Goal: Task Accomplishment & Management: Manage account settings

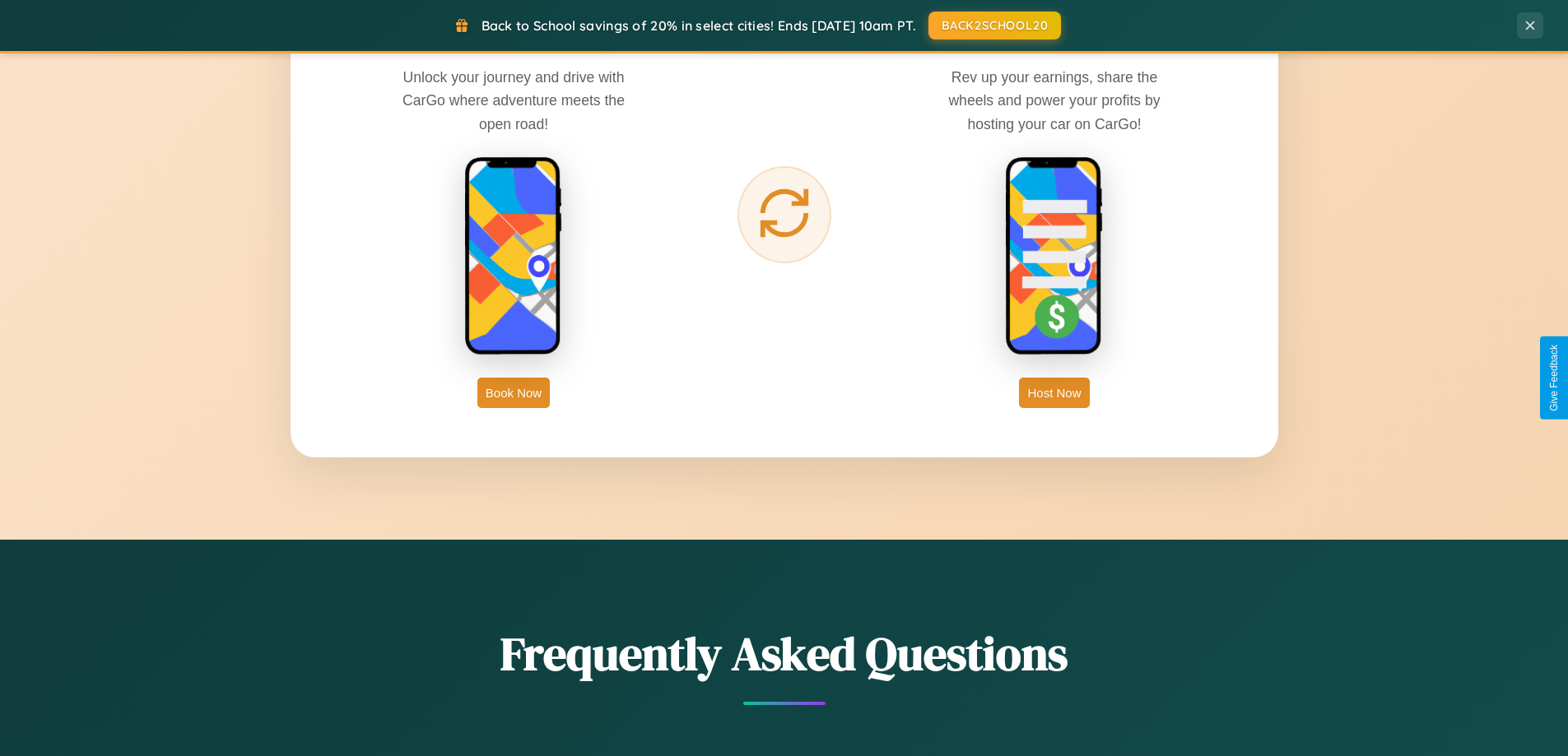
scroll to position [3167, 0]
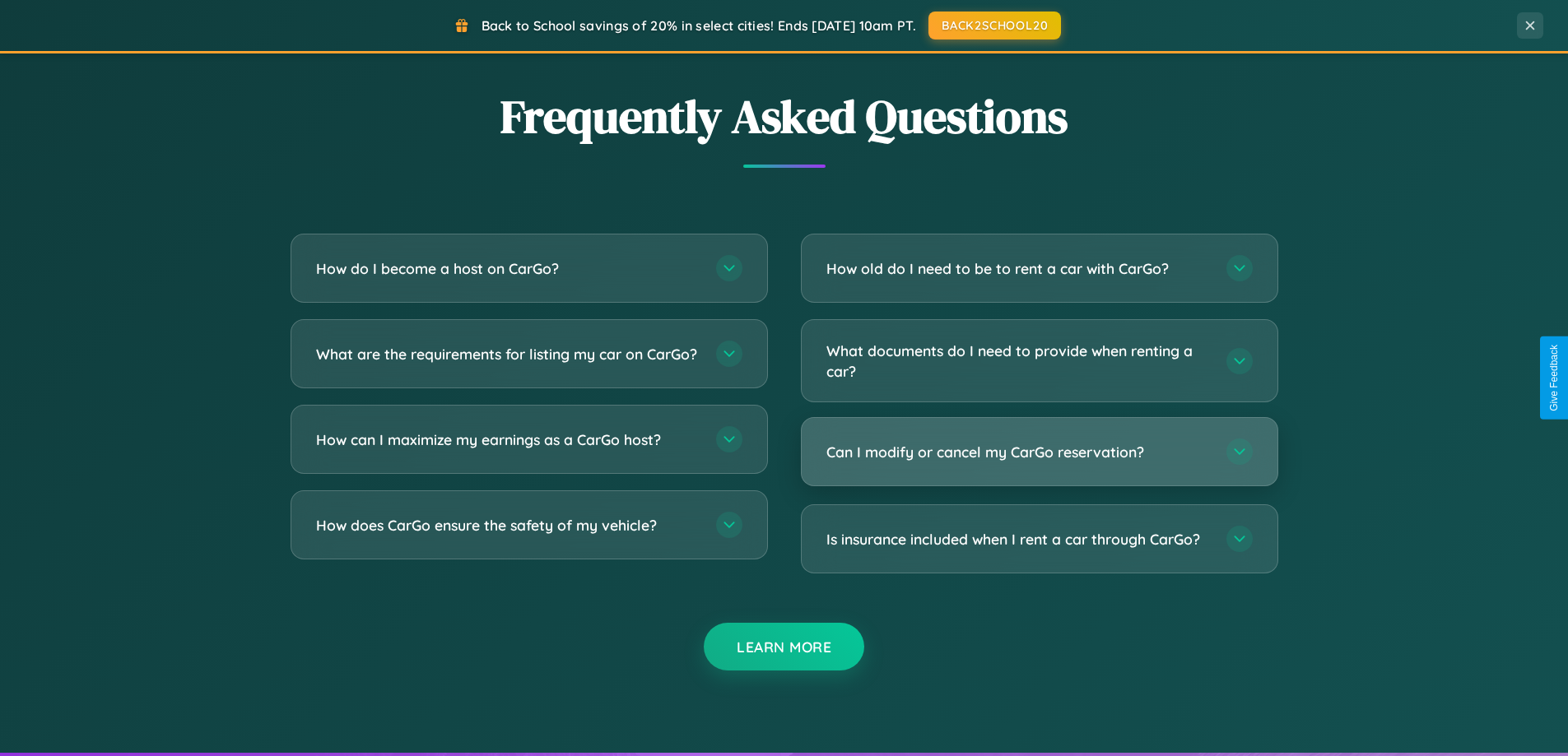
click at [1039, 452] on h3 "Can I modify or cancel my CarGo reservation?" at bounding box center [1019, 452] width 384 height 21
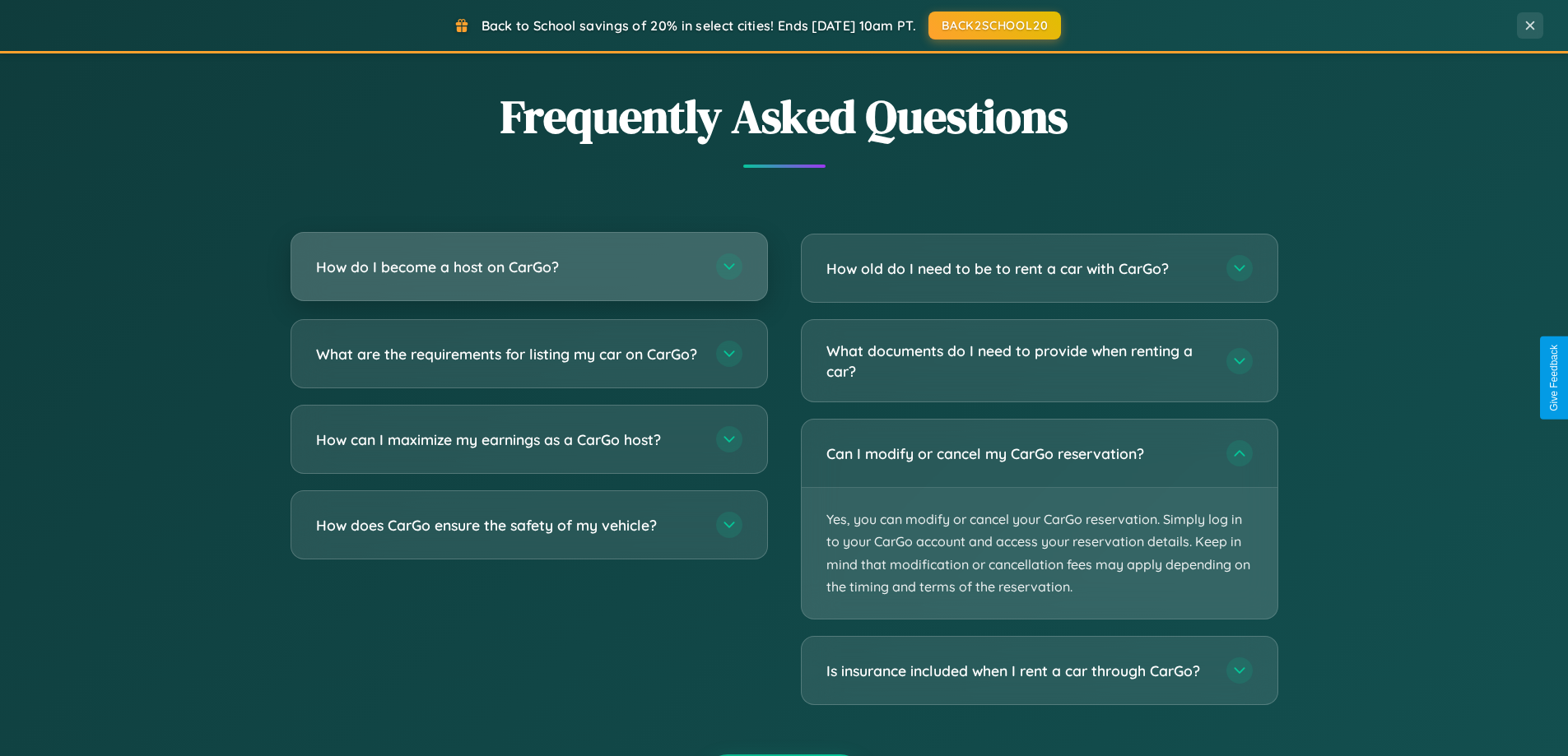
click at [529, 269] on h3 "How do I become a host on CarGo?" at bounding box center [508, 267] width 384 height 21
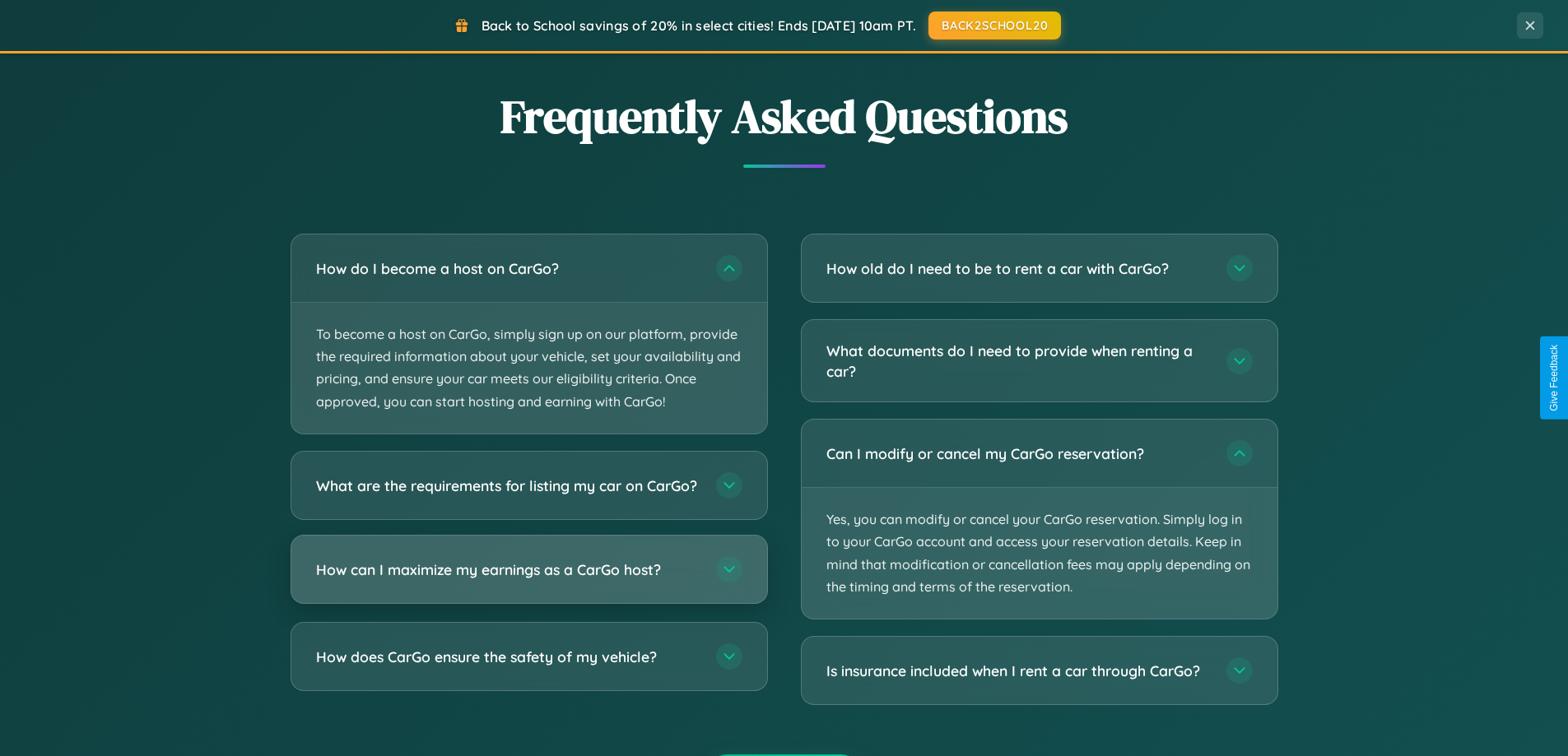
click at [529, 579] on h3 "How can I maximize my earnings as a CarGo host?" at bounding box center [508, 569] width 384 height 21
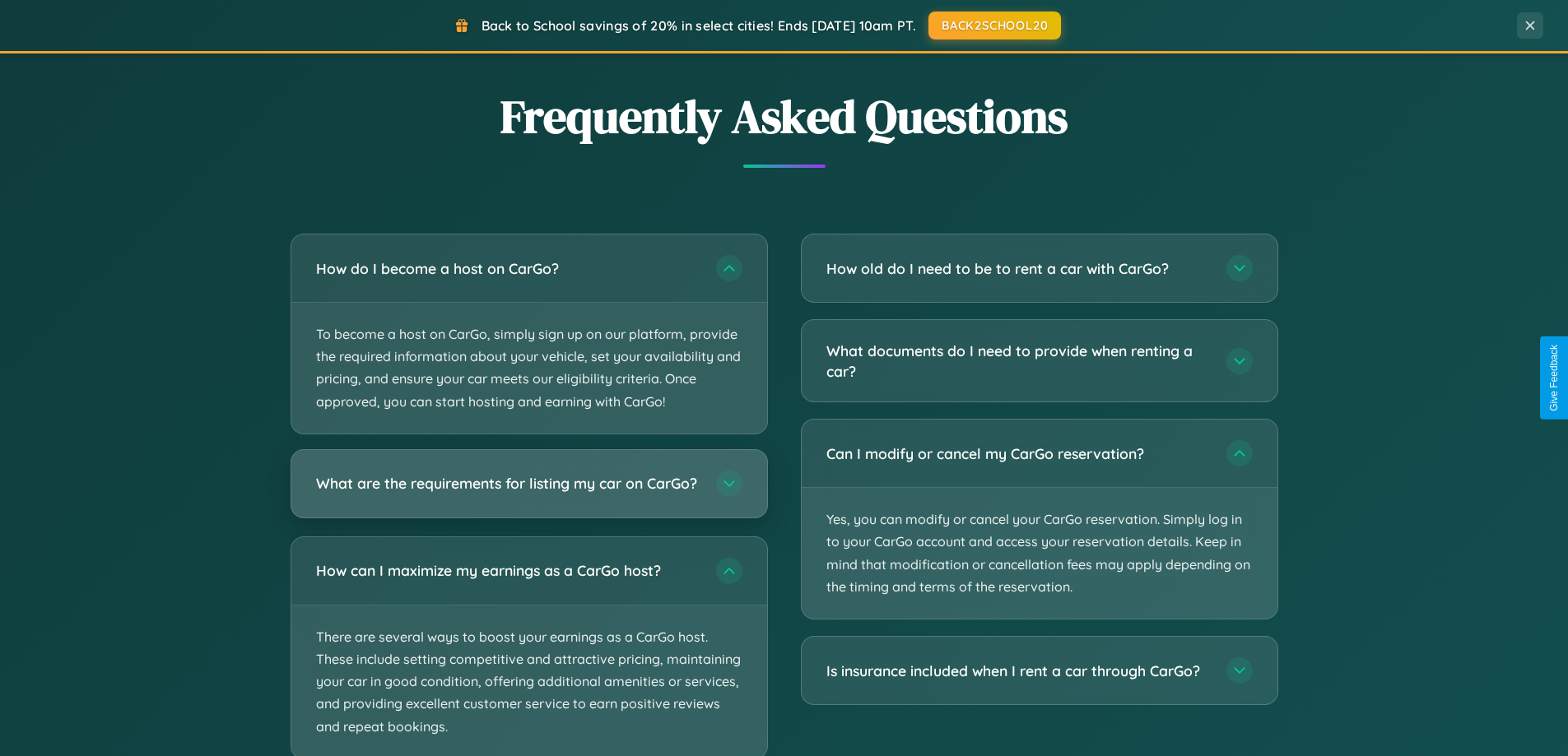
click at [529, 492] on h3 "What are the requirements for listing my car on CarGo?" at bounding box center [508, 483] width 384 height 21
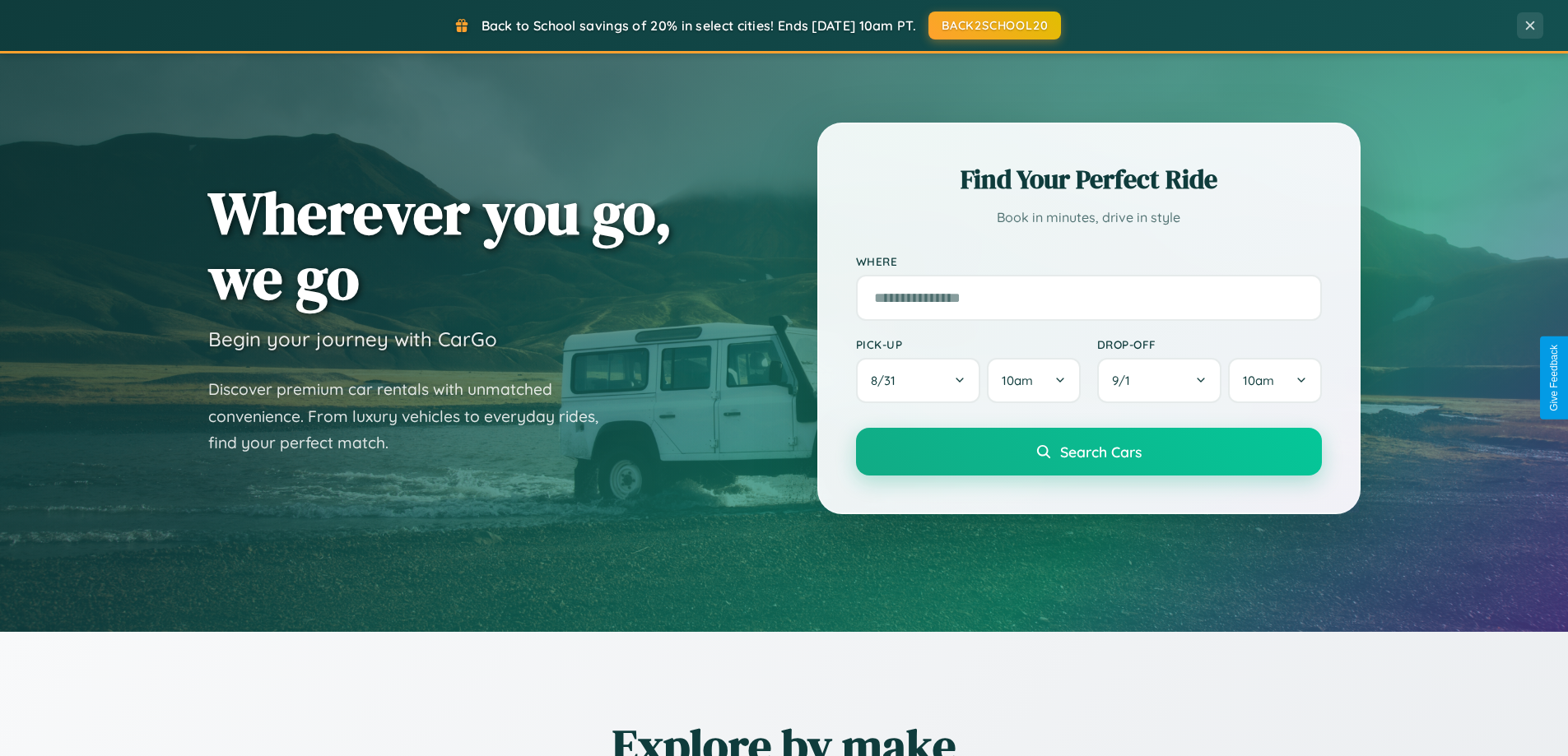
scroll to position [0, 0]
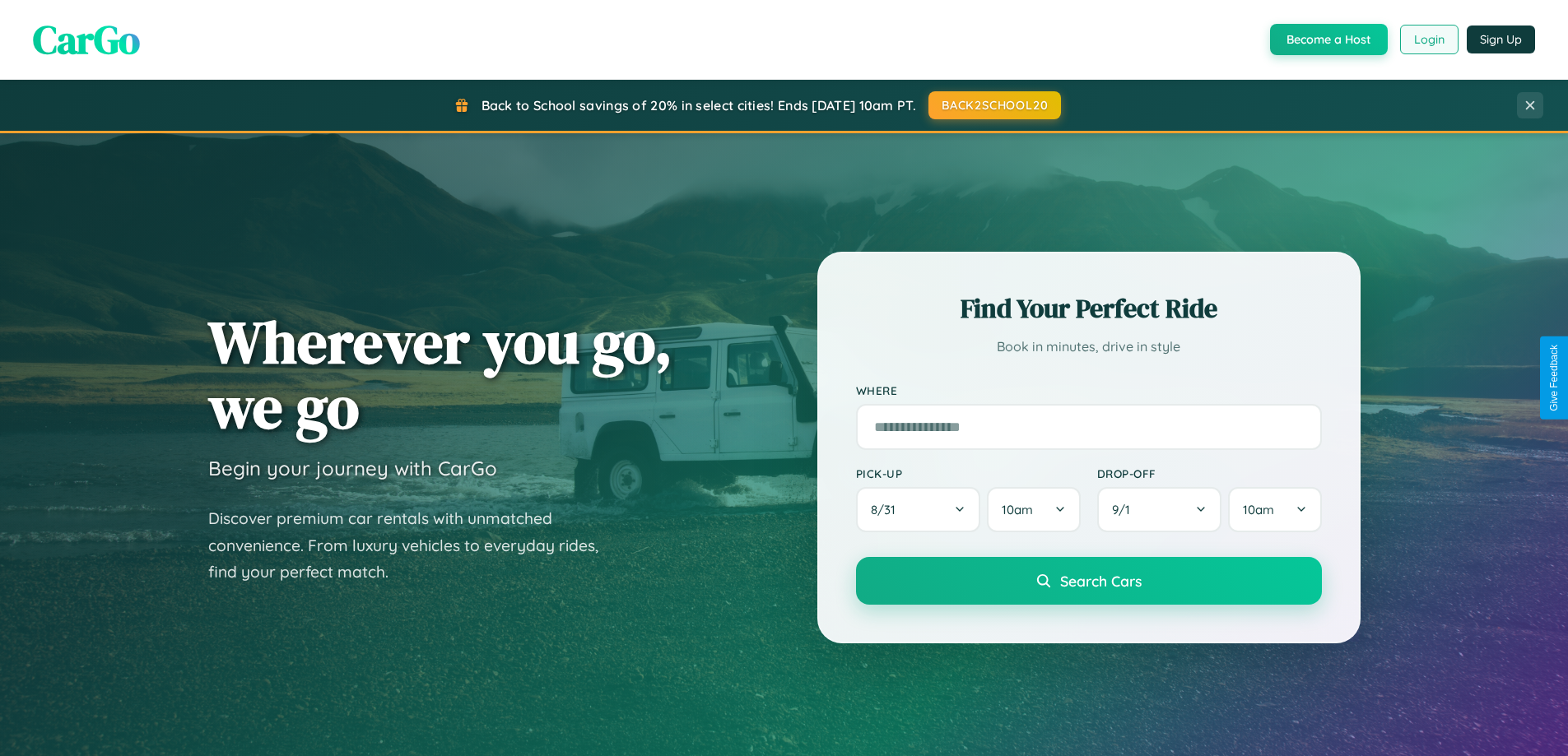
click at [1429, 39] on button "Login" at bounding box center [1429, 39] width 58 height 29
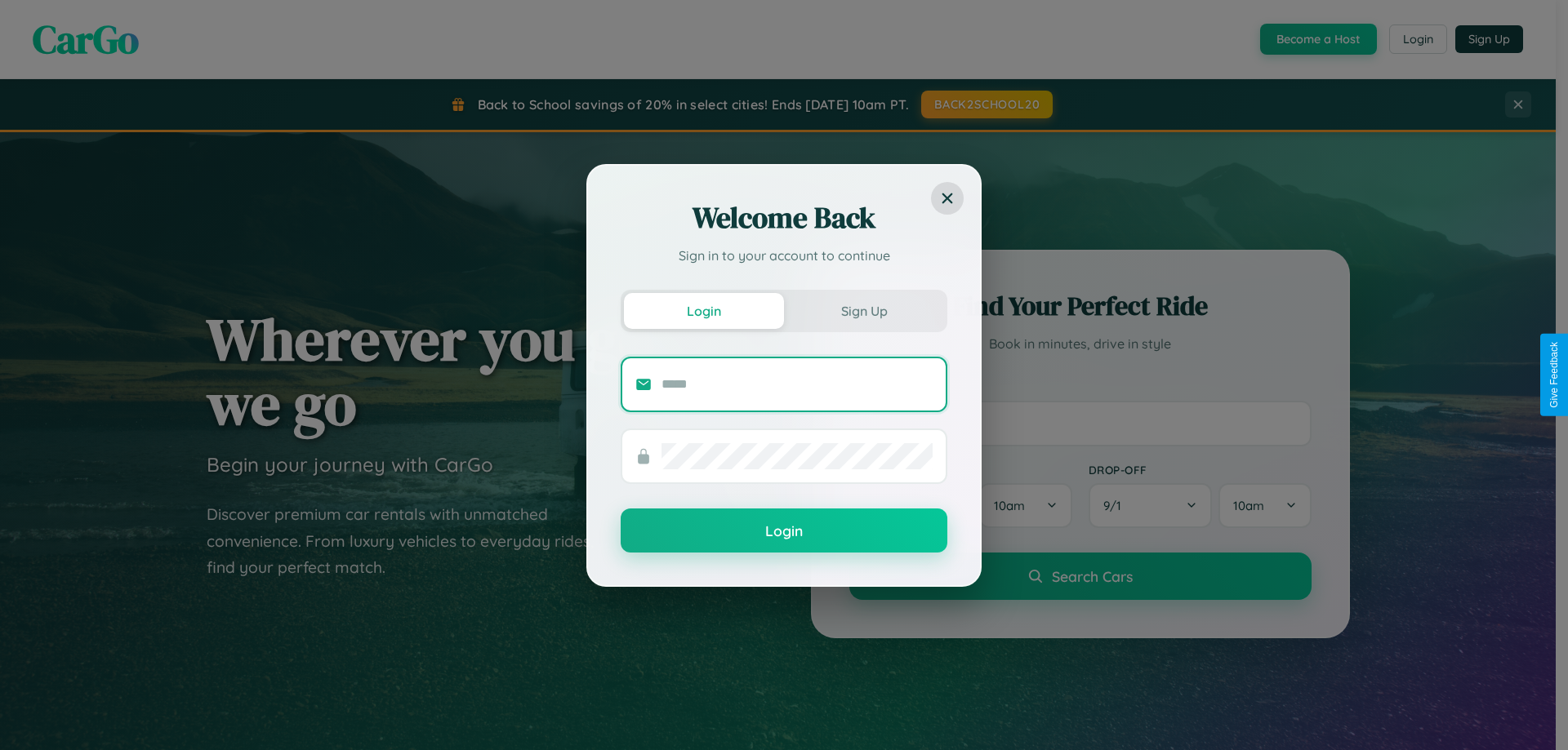
click at [797, 383] on input "text" at bounding box center [797, 385] width 271 height 27
type input "**********"
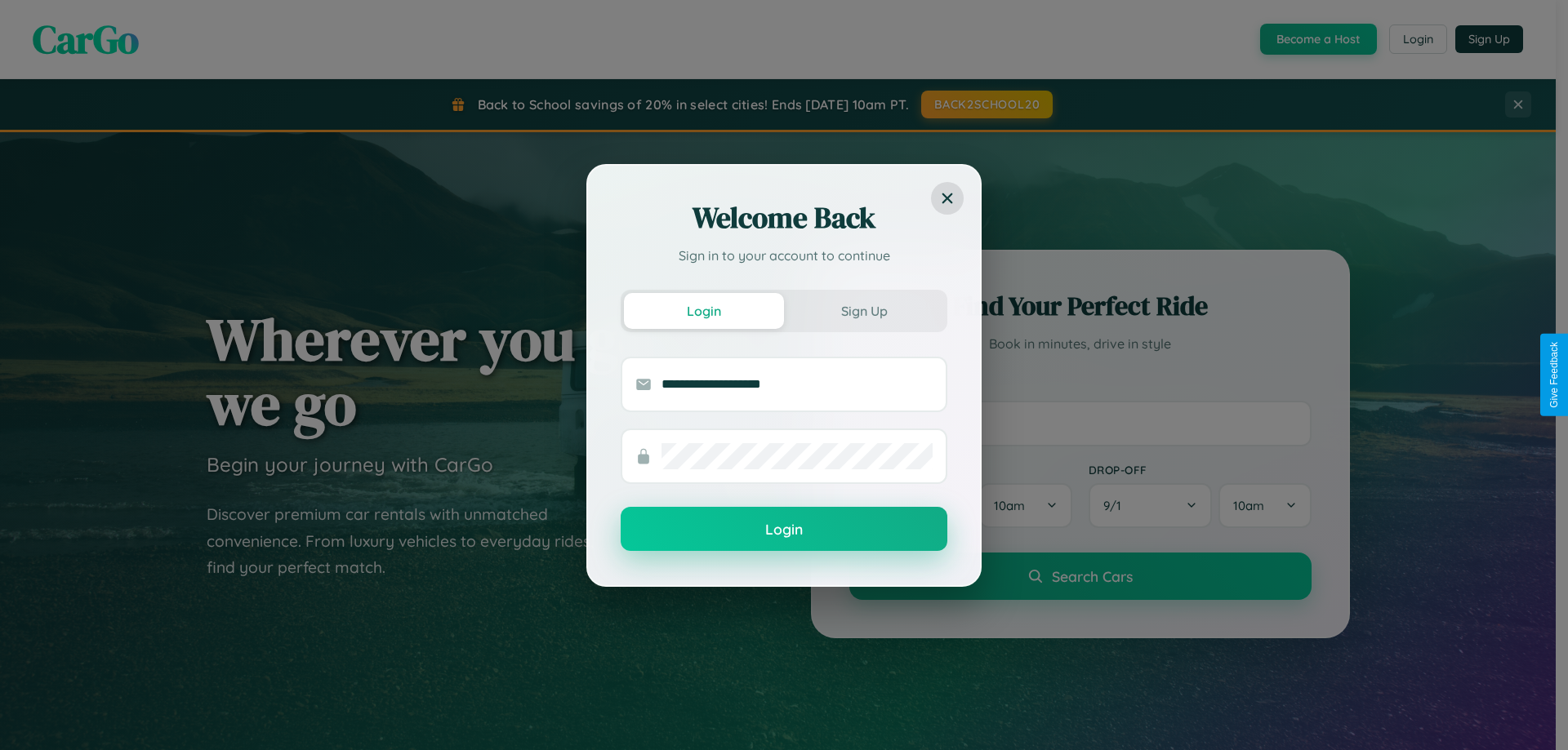
click at [784, 530] on button "Login" at bounding box center [784, 530] width 327 height 44
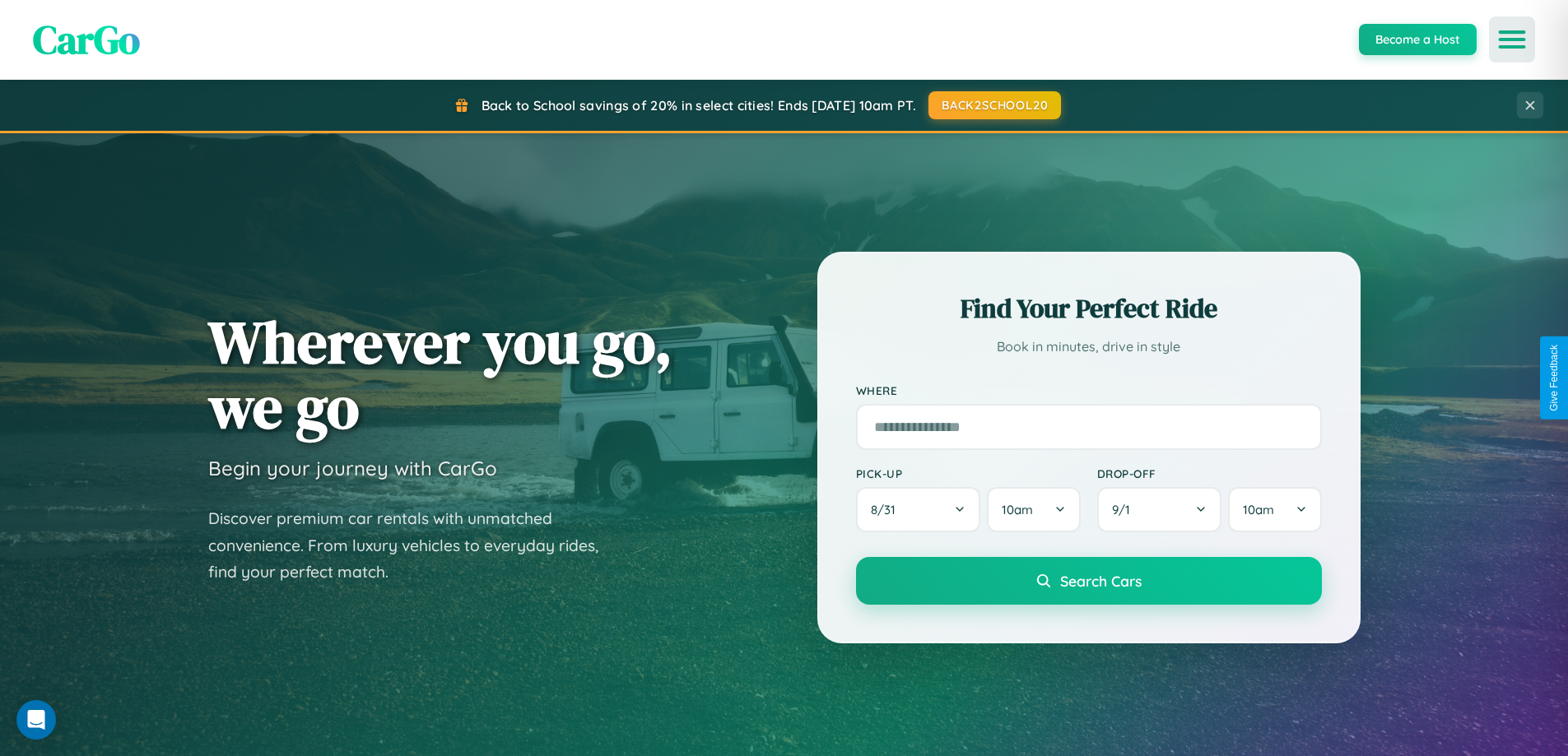
click at [1513, 39] on icon "Open menu" at bounding box center [1513, 39] width 24 height 15
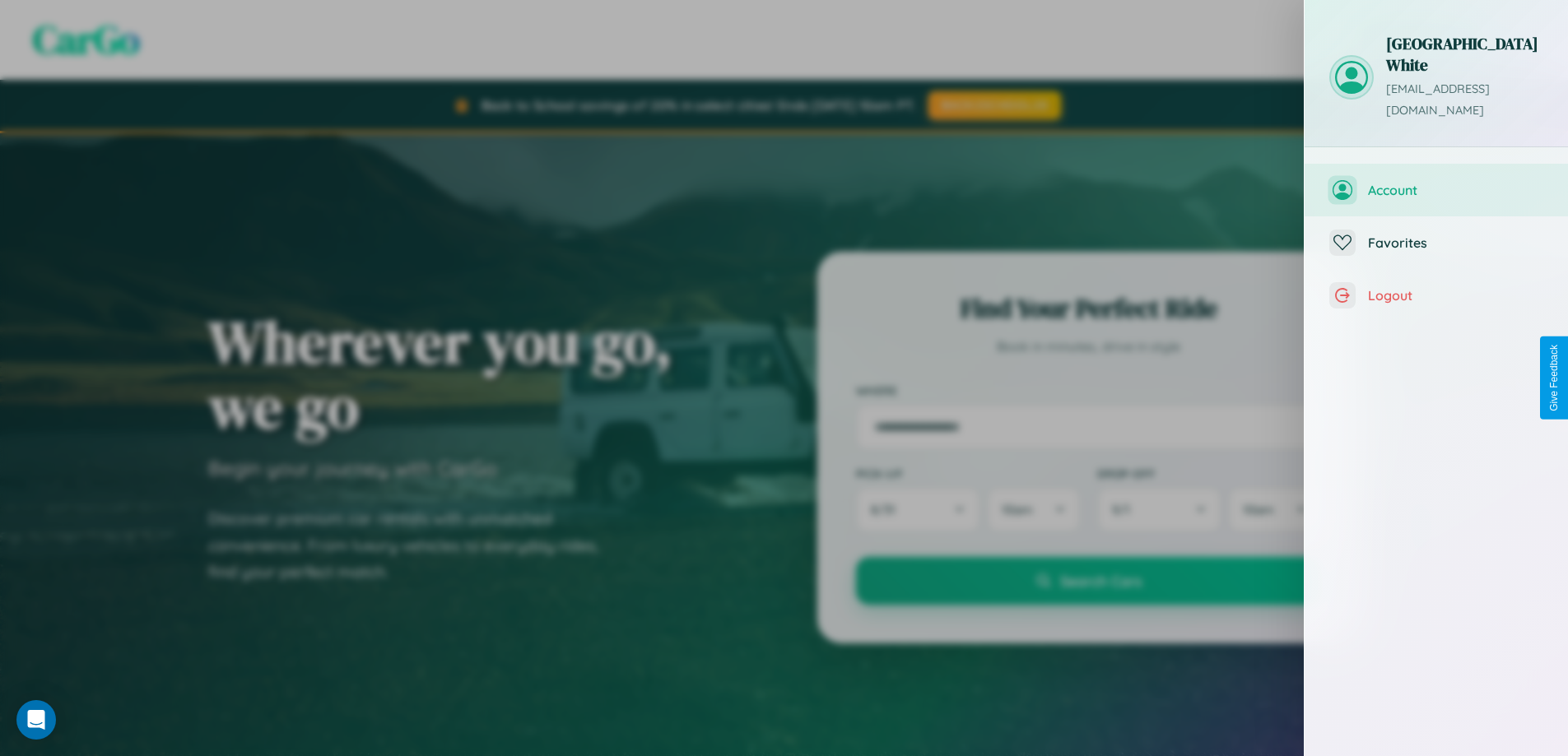
click at [1437, 182] on span "Account" at bounding box center [1455, 190] width 175 height 16
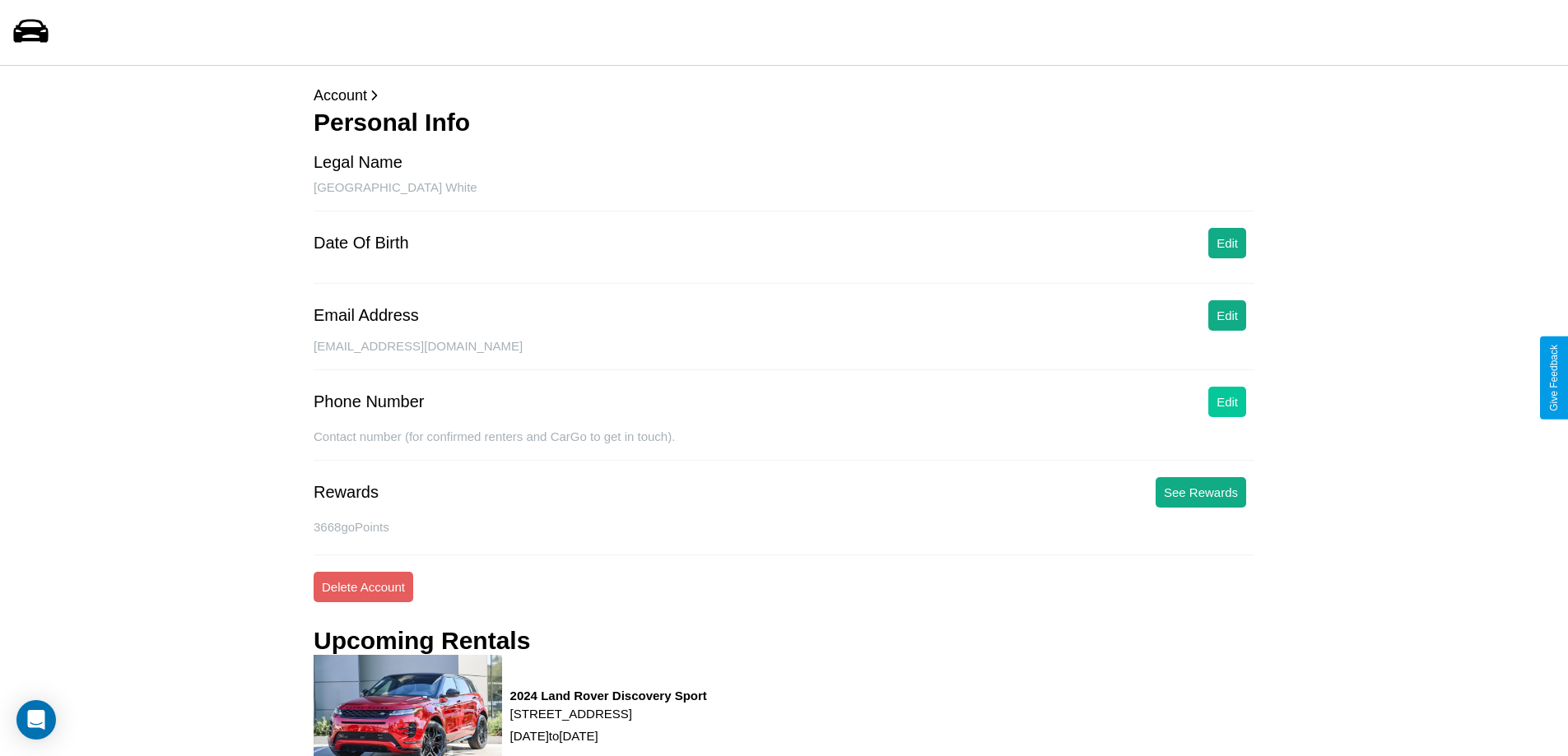
click at [1228, 402] on button "Edit" at bounding box center [1228, 402] width 38 height 30
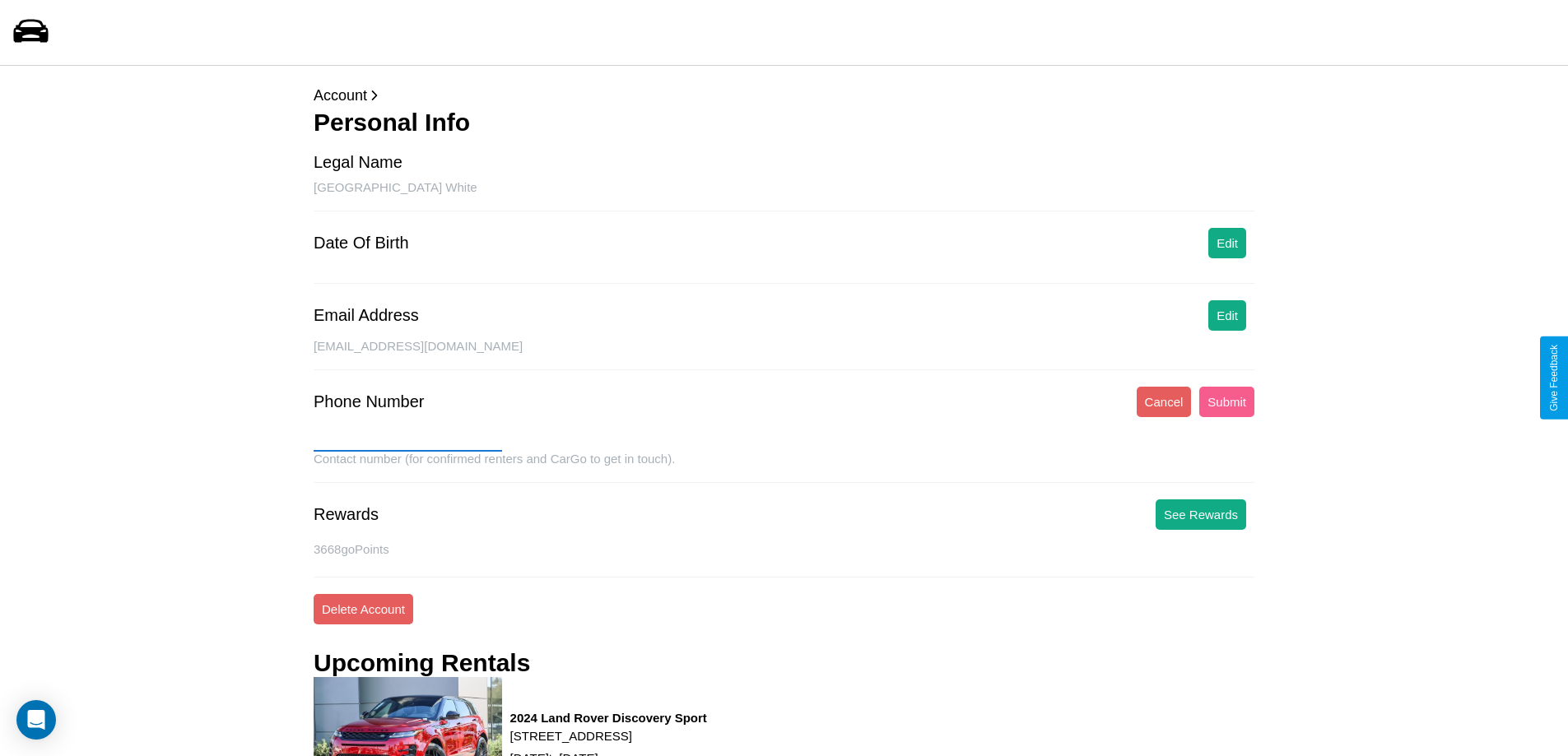
click at [407, 438] on input "text" at bounding box center [407, 439] width 188 height 27
type input "**********"
click at [1227, 402] on button "Submit" at bounding box center [1227, 402] width 55 height 30
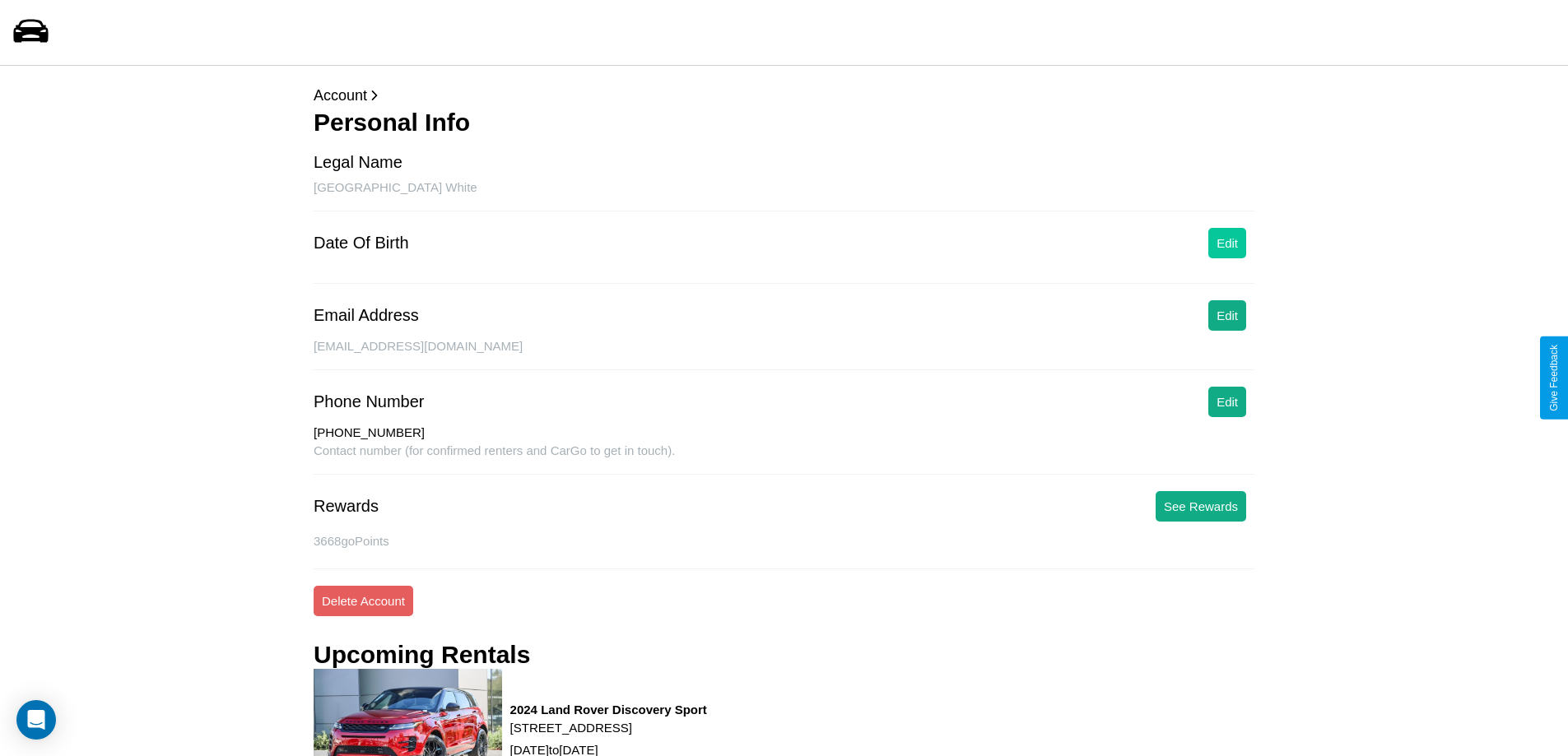
click at [1228, 243] on button "Edit" at bounding box center [1228, 243] width 38 height 30
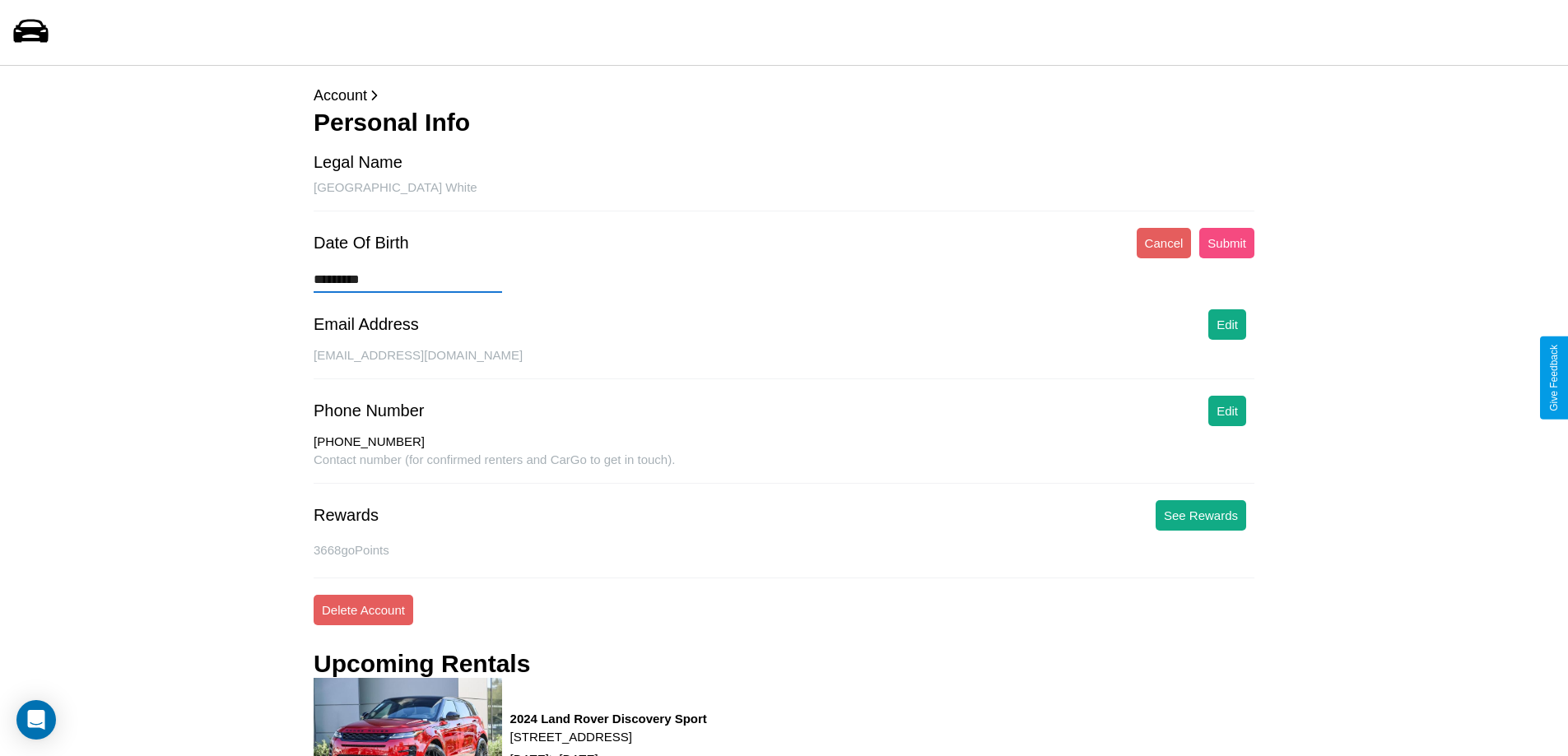
type input "*********"
click at [1227, 243] on button "Submit" at bounding box center [1227, 243] width 55 height 30
